Goal: Navigation & Orientation: Find specific page/section

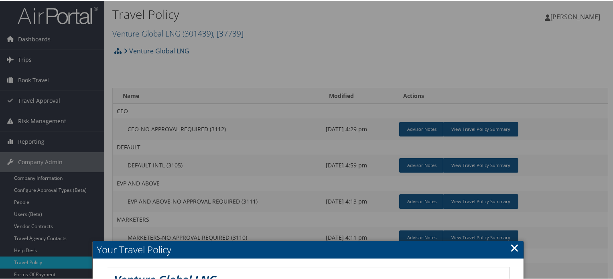
click at [512, 249] on link "×" at bounding box center [514, 247] width 9 height 16
